Goal: Task Accomplishment & Management: Complete application form

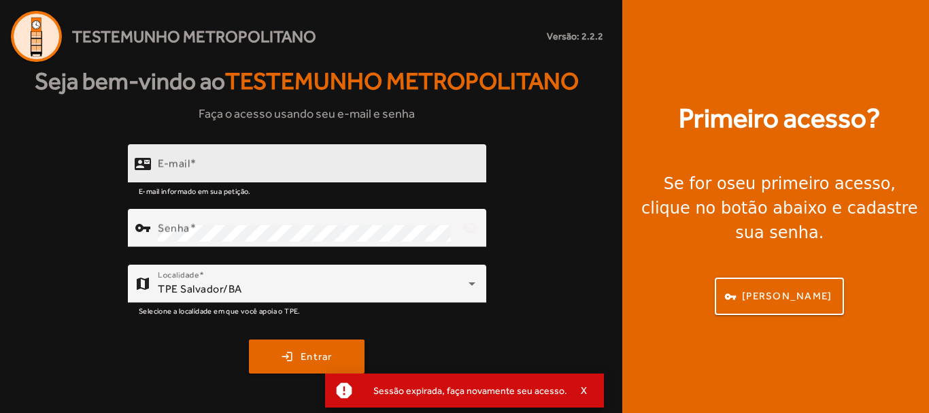
click at [339, 163] on input "E-mail" at bounding box center [317, 169] width 318 height 16
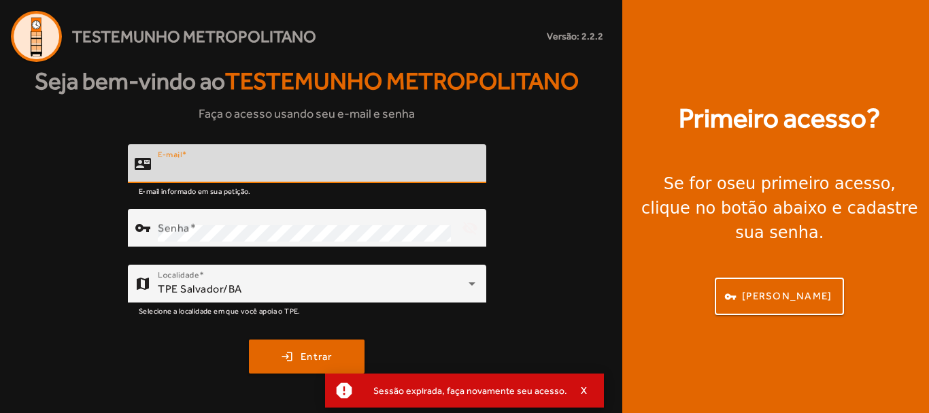
click at [261, 188] on div at bounding box center [363, 190] width 224 height 15
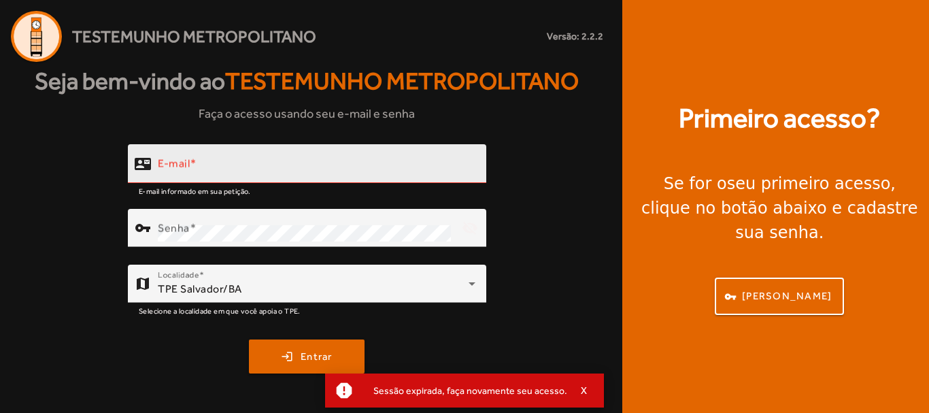
click at [258, 169] on input "E-mail" at bounding box center [317, 169] width 318 height 16
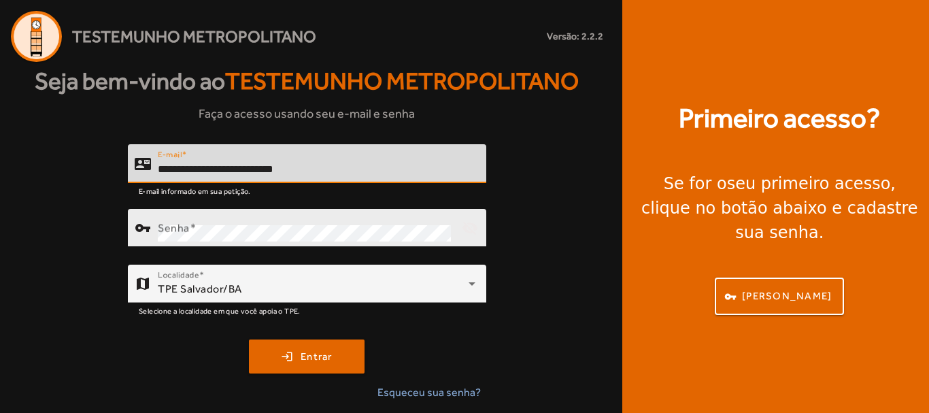
type input "**********"
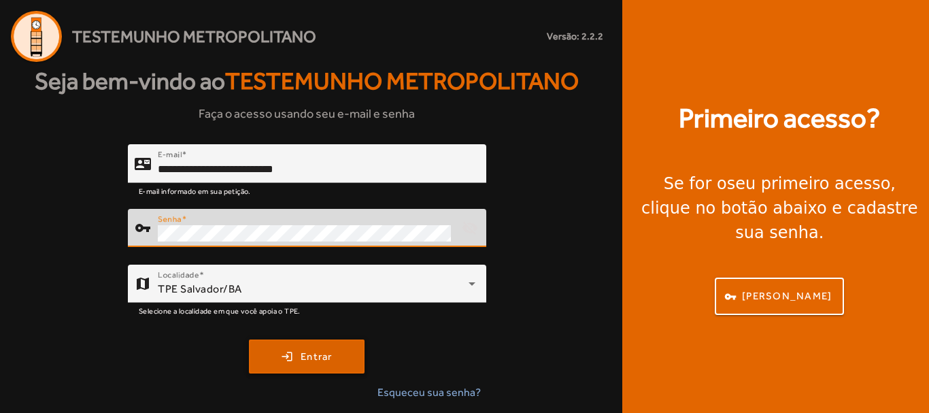
click at [302, 344] on span "submit" at bounding box center [306, 356] width 113 height 33
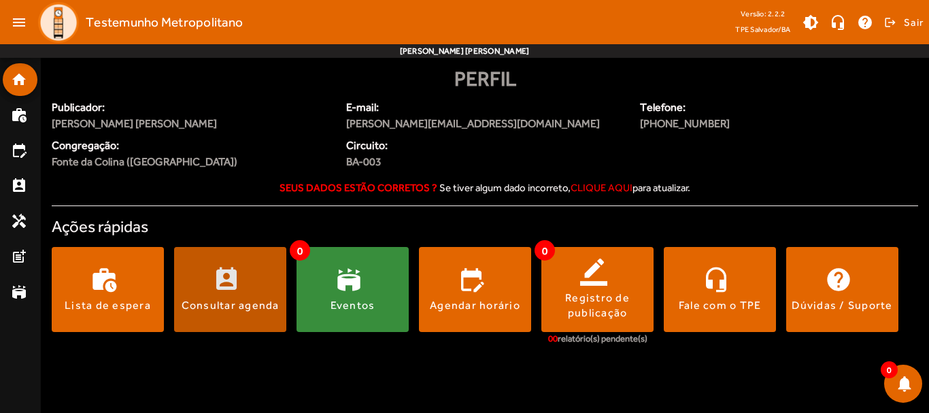
click at [244, 296] on span at bounding box center [230, 289] width 112 height 33
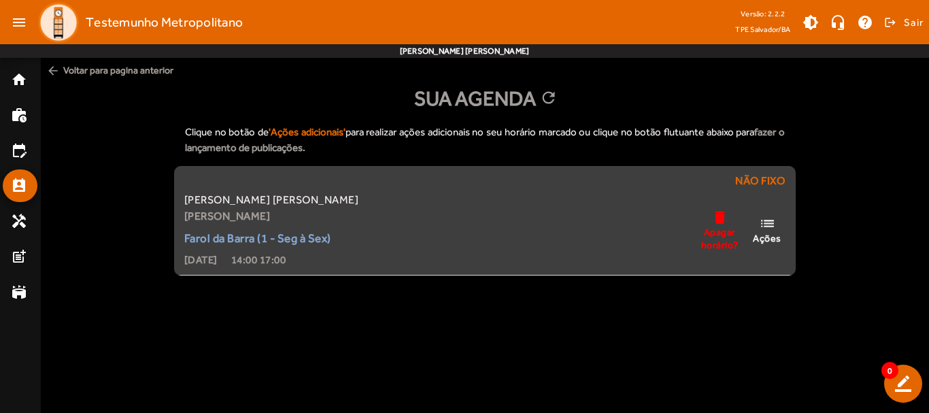
click at [777, 227] on span "list Ações" at bounding box center [767, 229] width 41 height 29
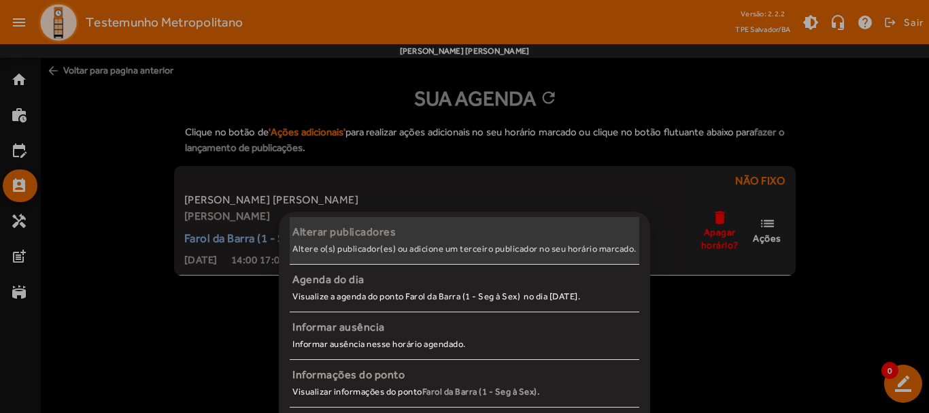
click at [386, 255] on span "Alterar publicadores Altere o(s) publicador(es) ou adicione um terceiro publica…" at bounding box center [465, 240] width 350 height 33
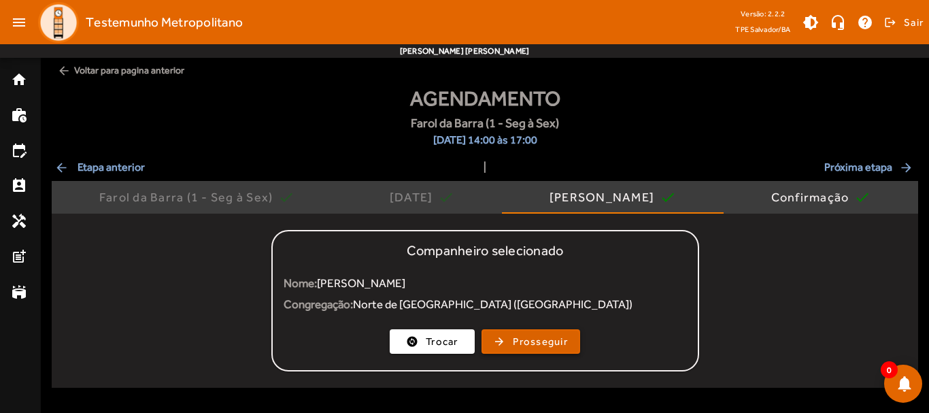
click at [552, 342] on span "Prosseguir" at bounding box center [540, 342] width 55 height 16
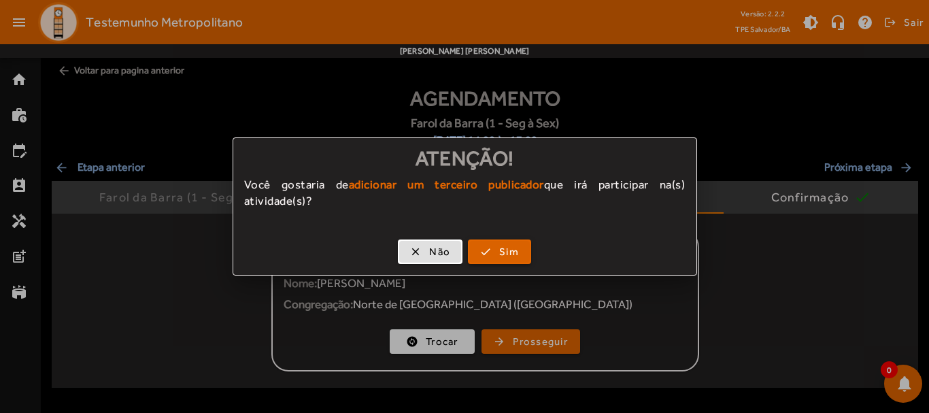
click at [499, 256] on span "Sim" at bounding box center [509, 252] width 20 height 16
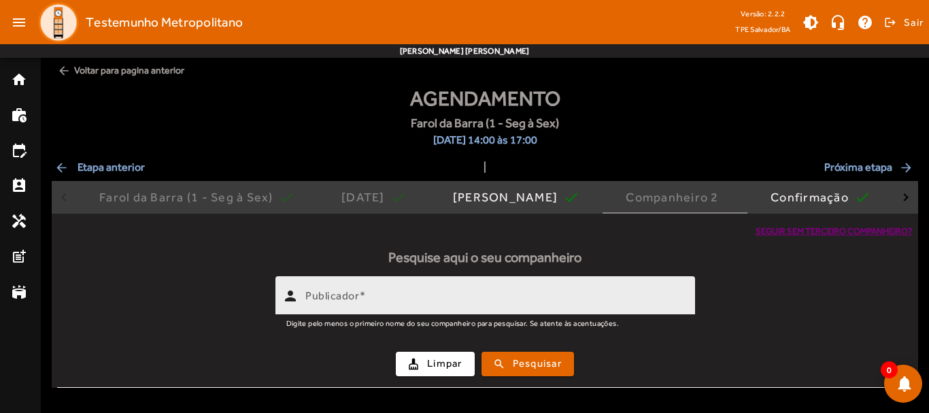
click at [459, 307] on input "Publicador" at bounding box center [494, 301] width 379 height 16
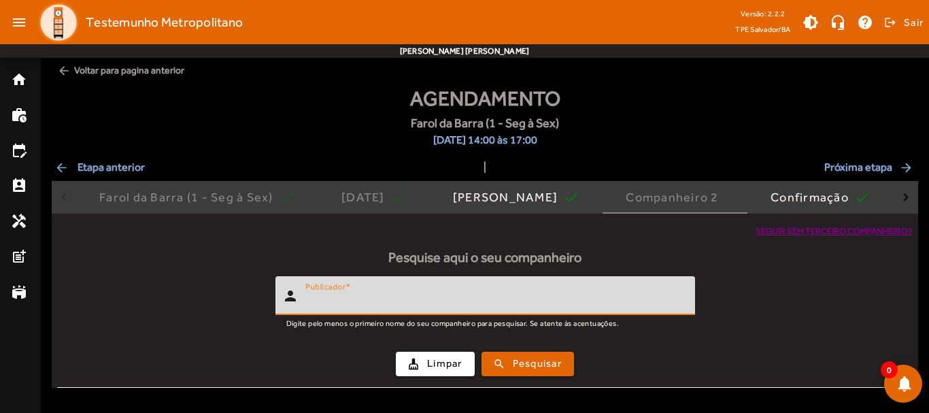
type input "*"
type input "**********"
click at [526, 368] on span "Pesquisar" at bounding box center [537, 364] width 49 height 16
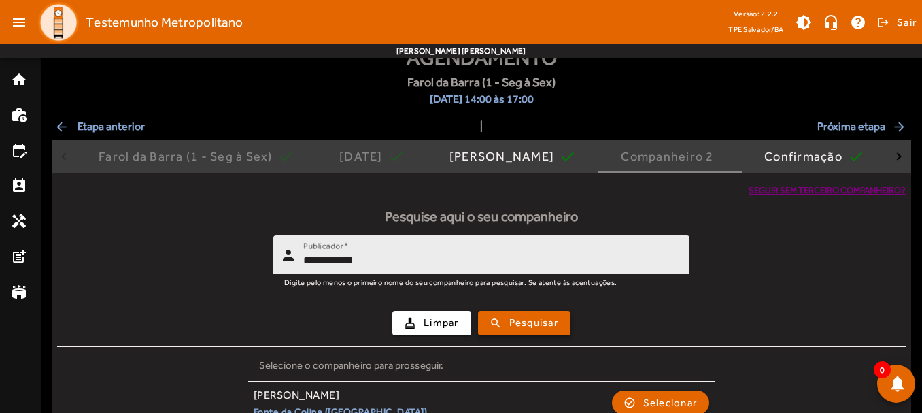
scroll to position [63, 0]
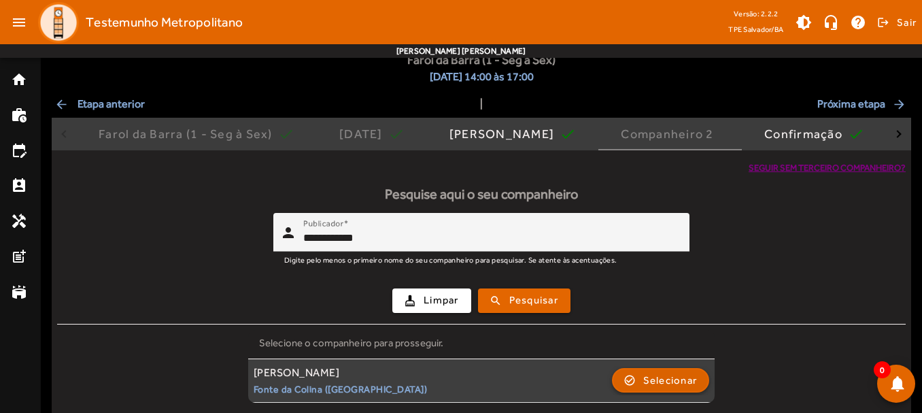
click at [694, 382] on span "Selecionar" at bounding box center [671, 380] width 54 height 16
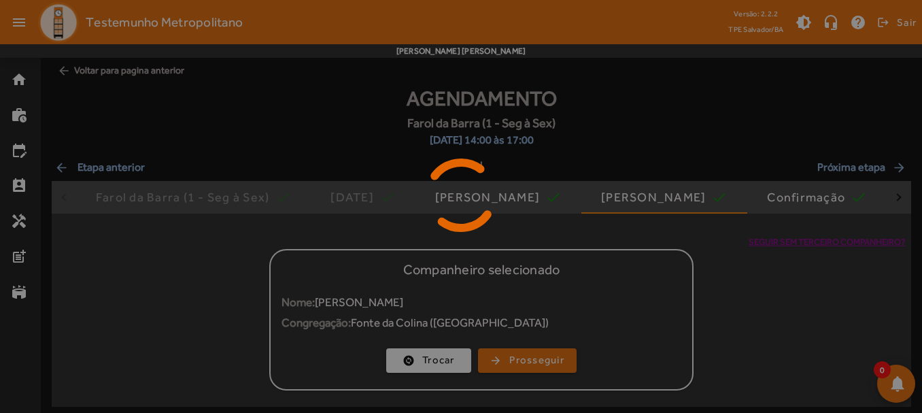
scroll to position [0, 0]
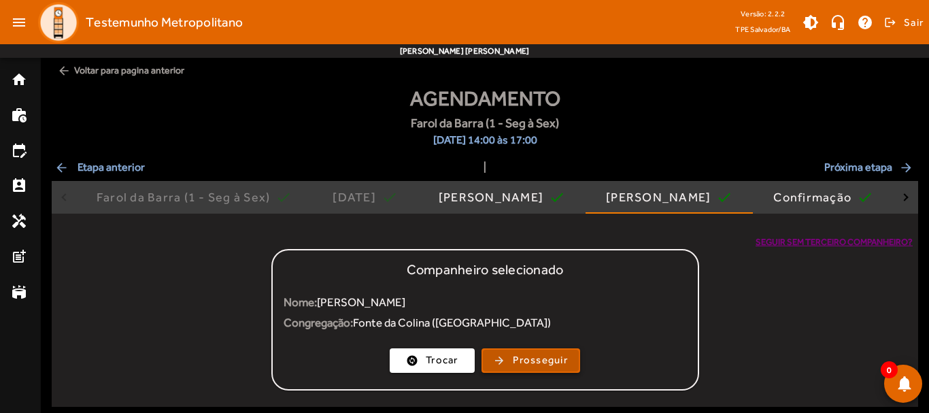
click at [534, 365] on span "Prosseguir" at bounding box center [540, 360] width 55 height 16
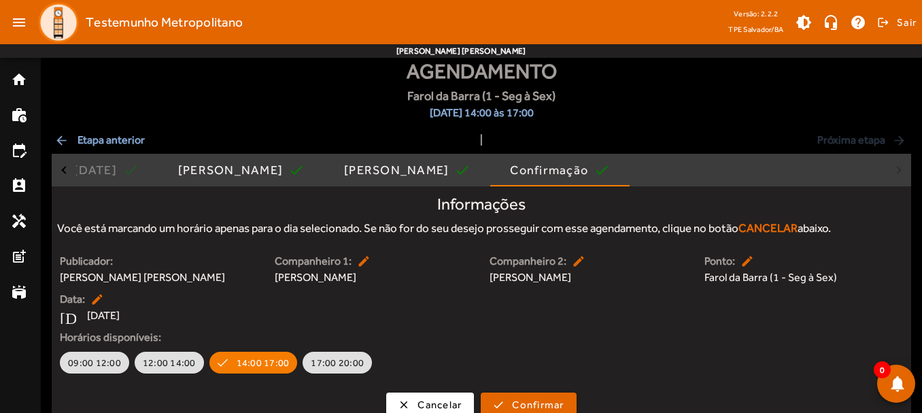
scroll to position [42, 0]
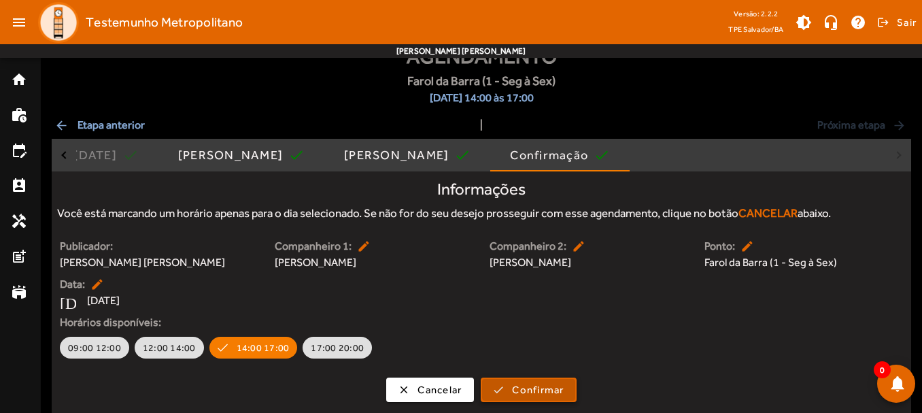
click at [561, 388] on span "Confirmar" at bounding box center [538, 390] width 52 height 16
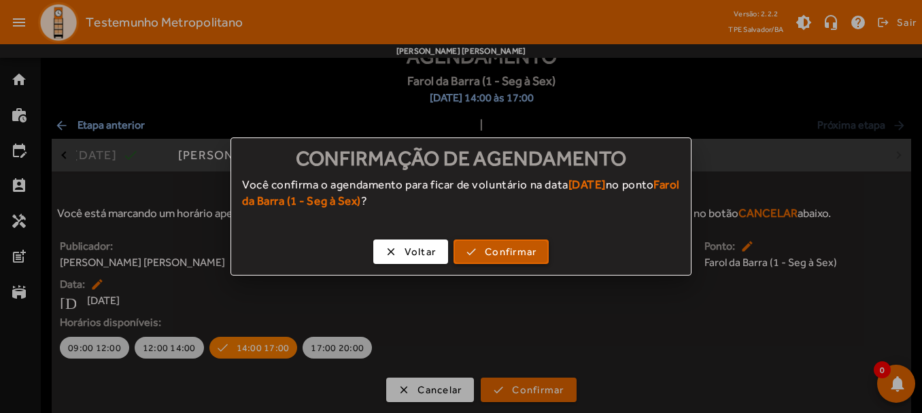
click at [514, 255] on span "Confirmar" at bounding box center [511, 252] width 52 height 16
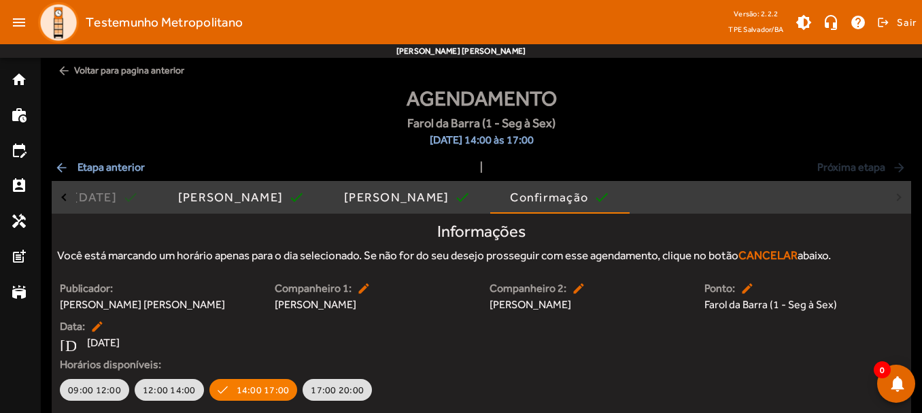
scroll to position [42, 0]
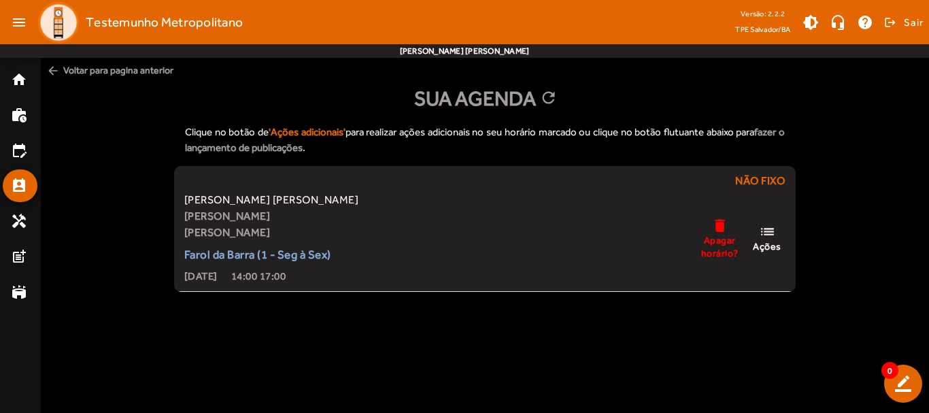
click at [54, 71] on mat-icon "arrow_back" at bounding box center [53, 71] width 14 height 14
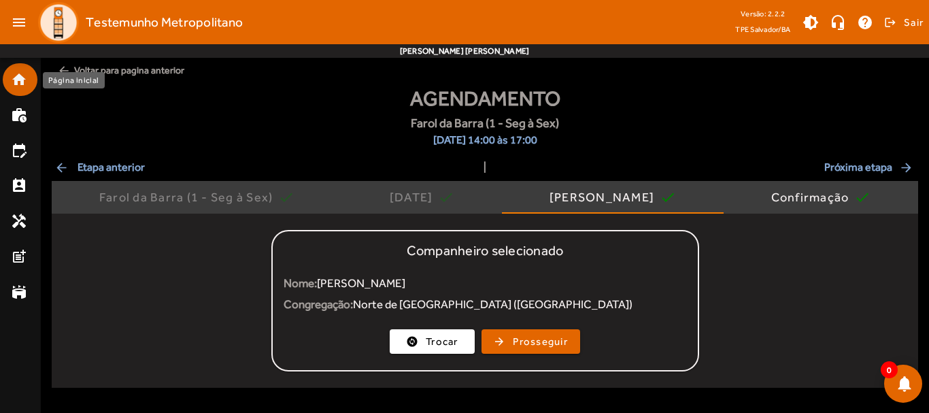
click at [9, 81] on mat-list-item "home" at bounding box center [20, 79] width 35 height 33
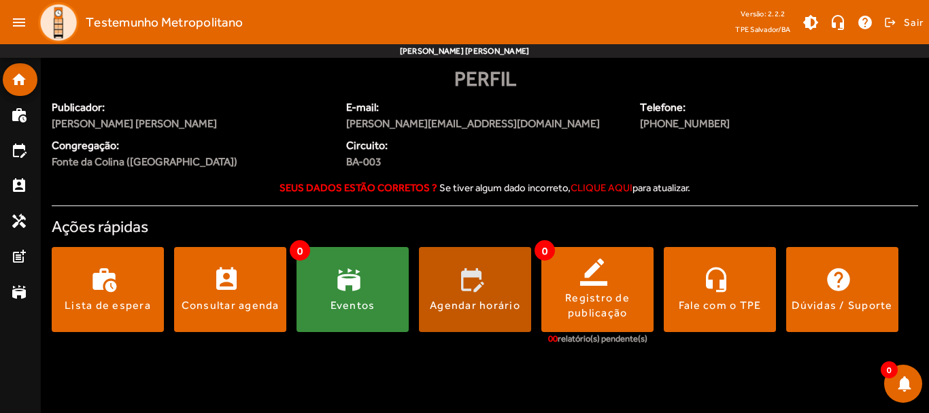
click at [484, 266] on span at bounding box center [475, 289] width 112 height 85
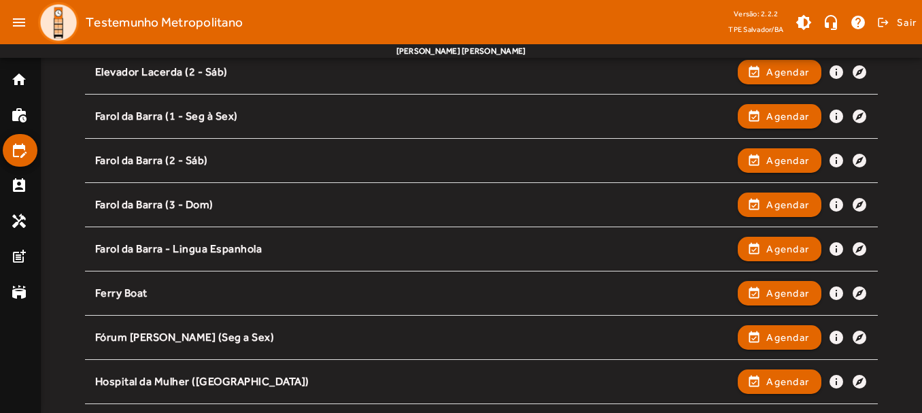
scroll to position [434, 0]
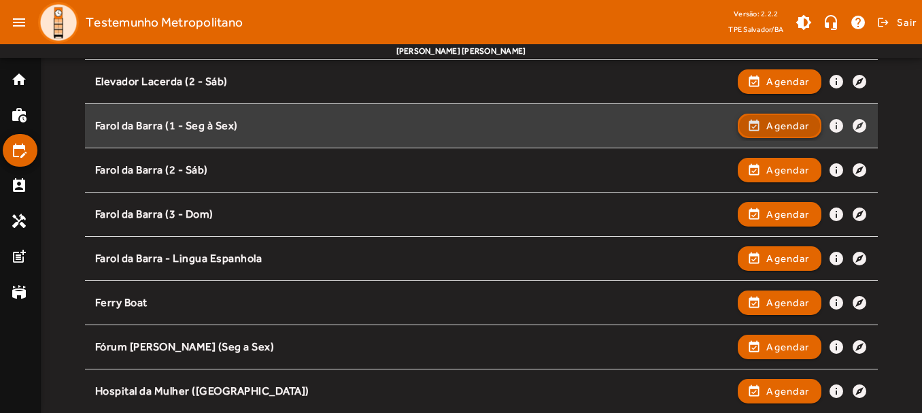
click at [763, 129] on span "button" at bounding box center [779, 126] width 81 height 33
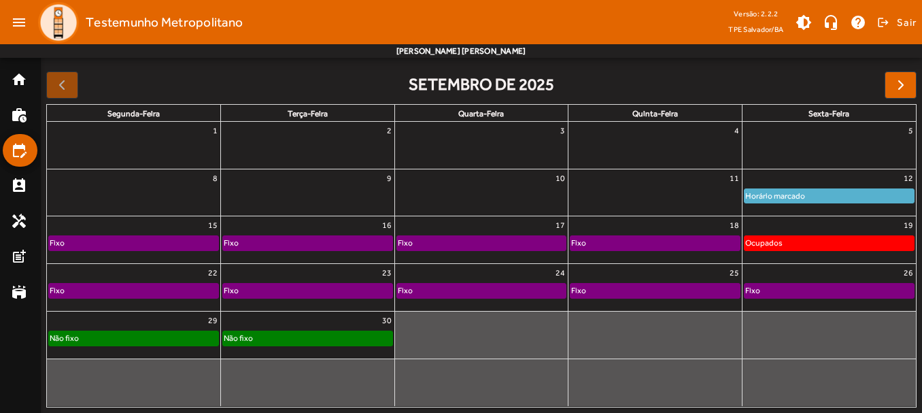
scroll to position [122, 0]
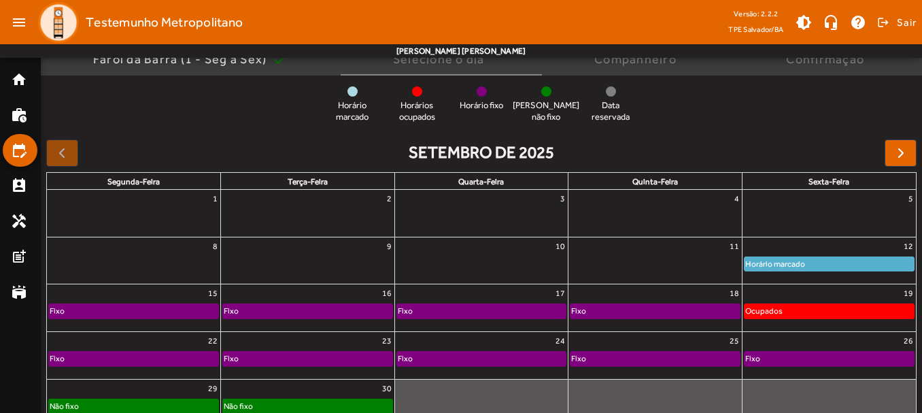
click at [604, 305] on div "Fixo" at bounding box center [655, 311] width 169 height 14
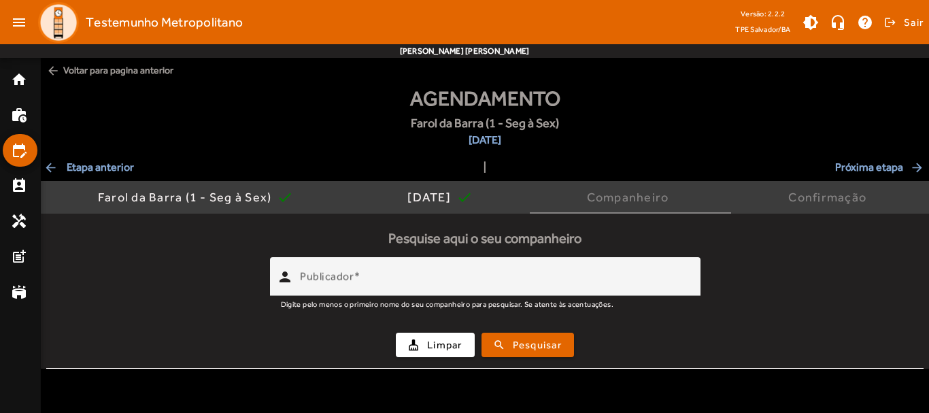
click at [53, 173] on mat-icon "arrow_back" at bounding box center [52, 168] width 16 height 14
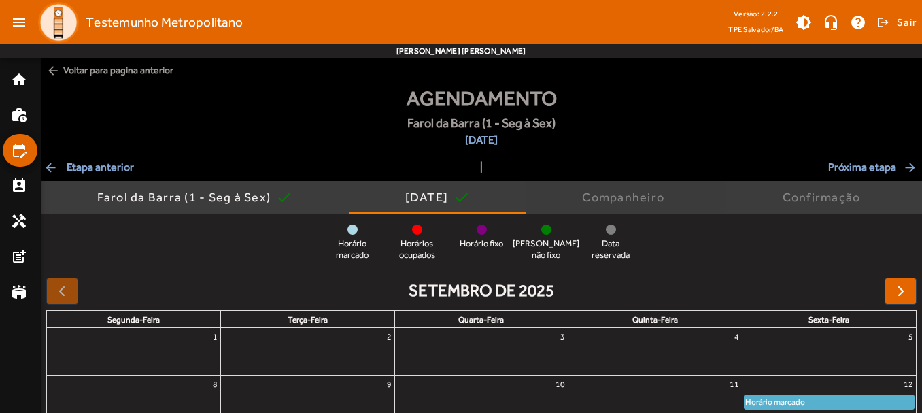
click at [615, 196] on div "Companheiro" at bounding box center [626, 197] width 88 height 14
click at [26, 84] on mat-icon "home" at bounding box center [19, 79] width 16 height 16
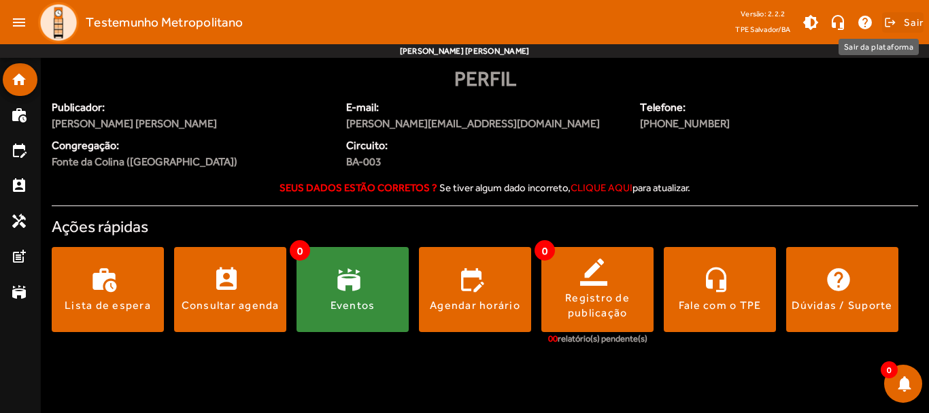
click at [898, 22] on span at bounding box center [902, 22] width 41 height 33
